Goal: Find contact information: Find contact information

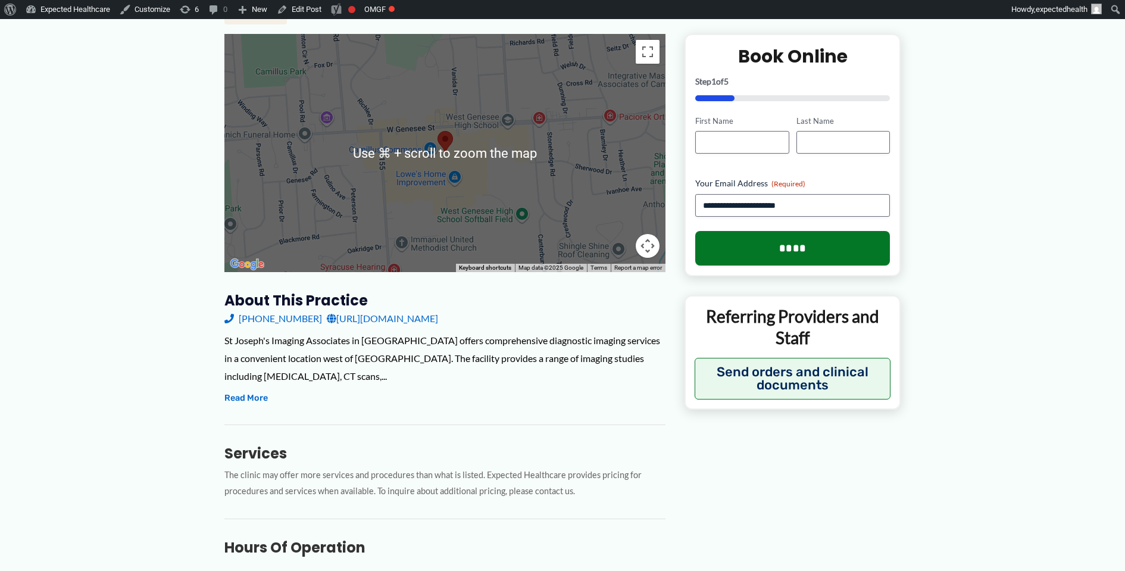
scroll to position [280, 0]
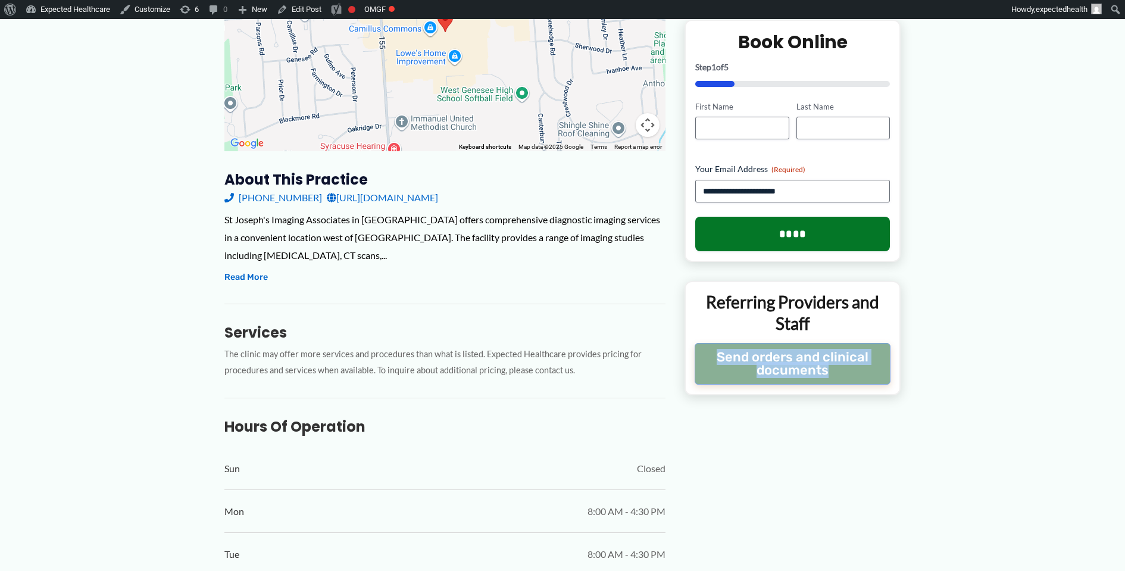
drag, startPoint x: 764, startPoint y: 358, endPoint x: 843, endPoint y: 371, distance: 79.6
click at [843, 371] on div "Clinics and Businesses Referring Providers and Staff Send orders and clinical d…" at bounding box center [793, 338] width 216 height 114
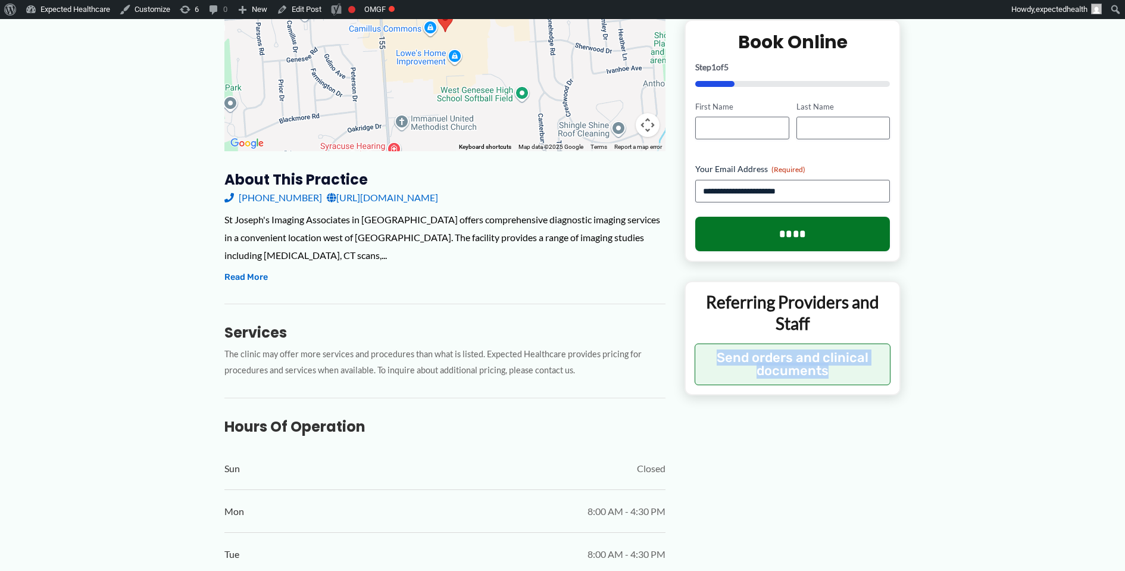
copy button "Send orders and clinical documents"
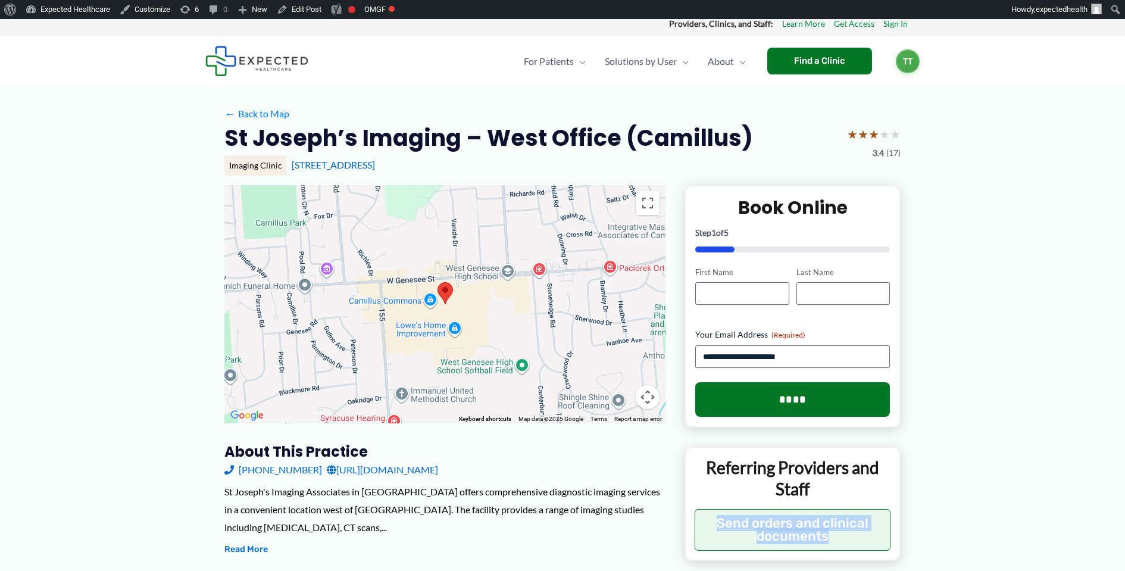
scroll to position [0, 0]
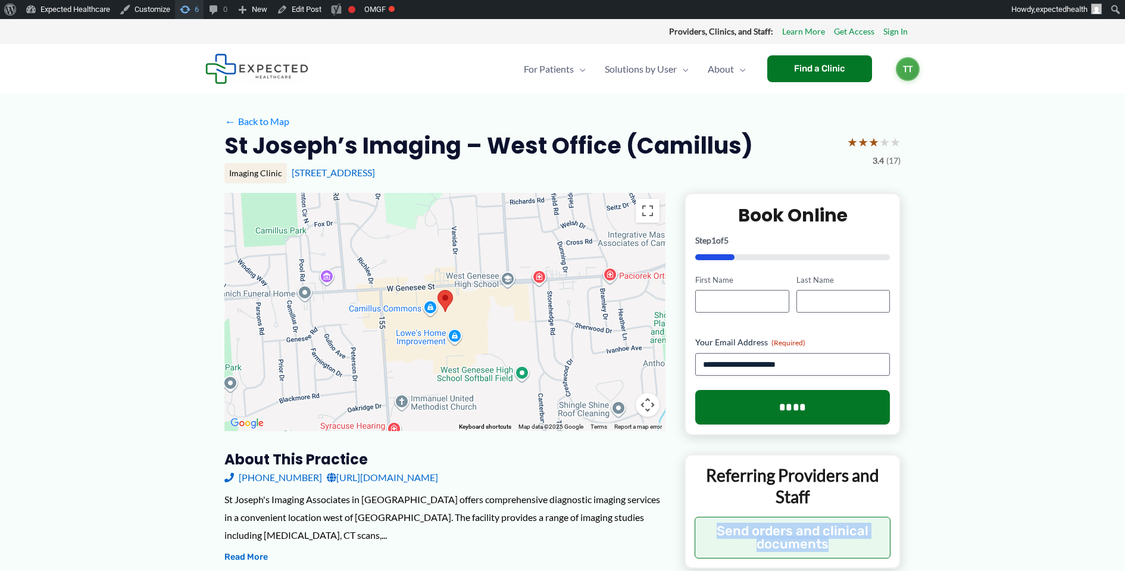
click at [199, 11] on link "6 6 updates available" at bounding box center [189, 9] width 29 height 19
